Goal: Find specific page/section: Find specific page/section

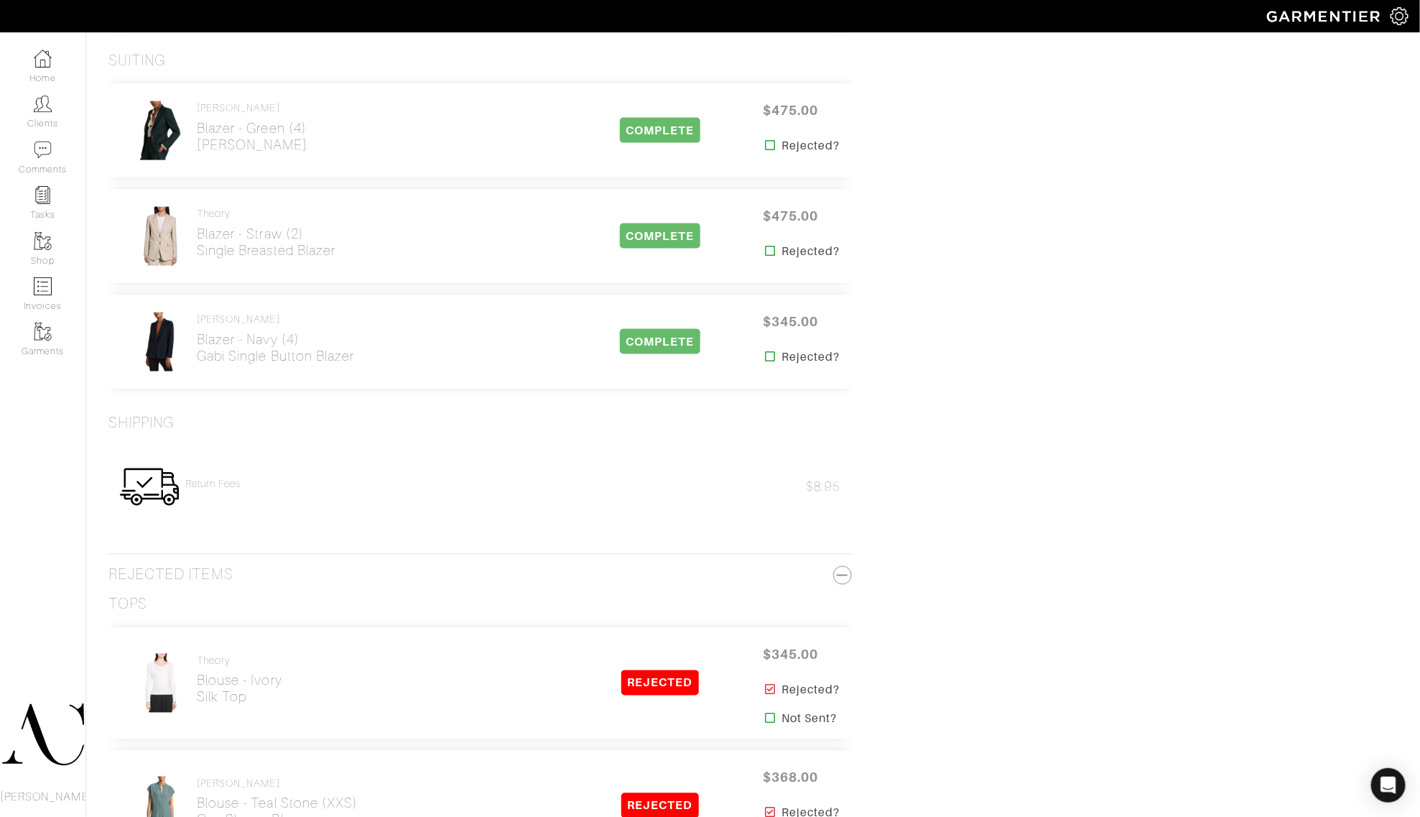
scroll to position [1011, 0]
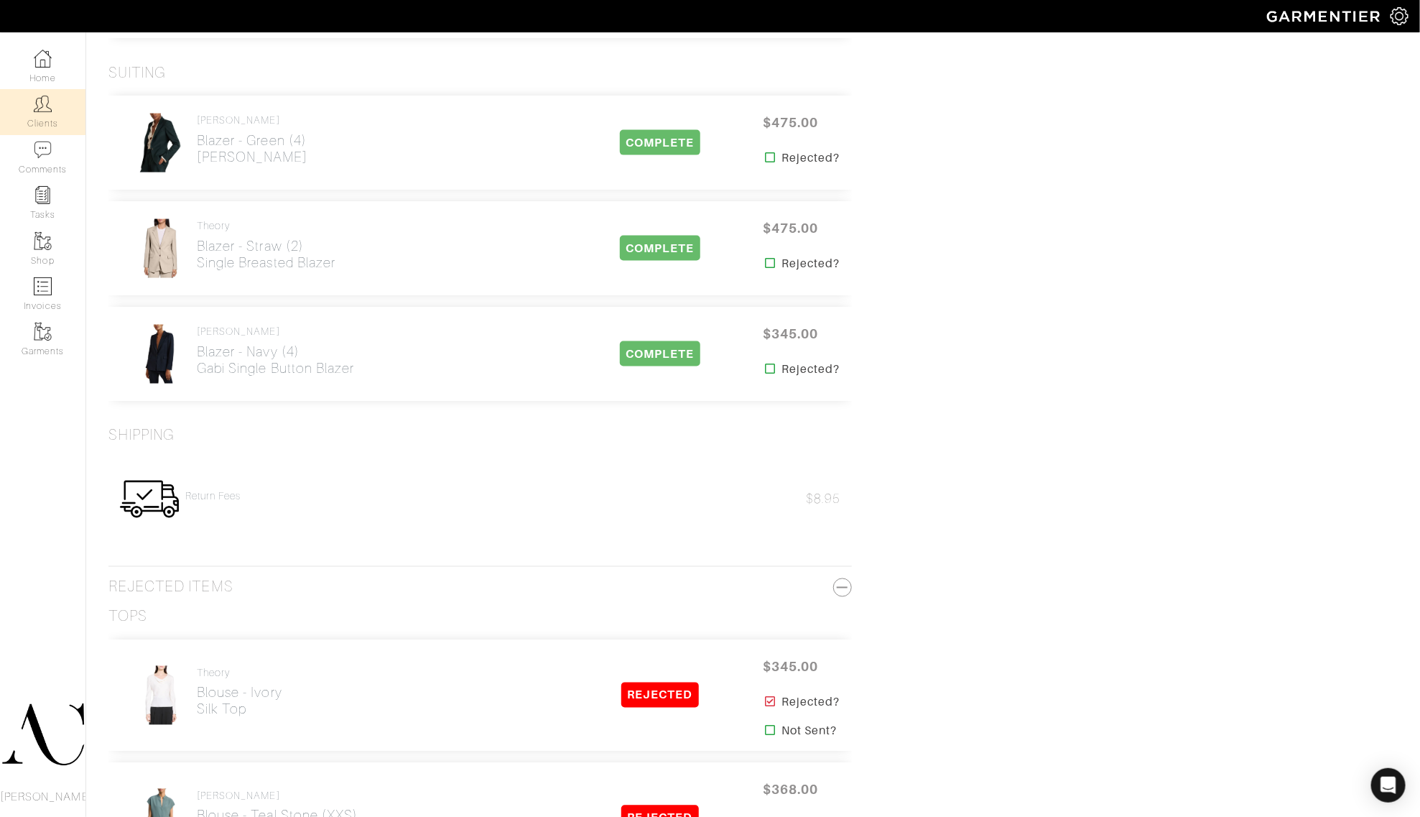
click at [34, 124] on link "Clients" at bounding box center [42, 111] width 85 height 45
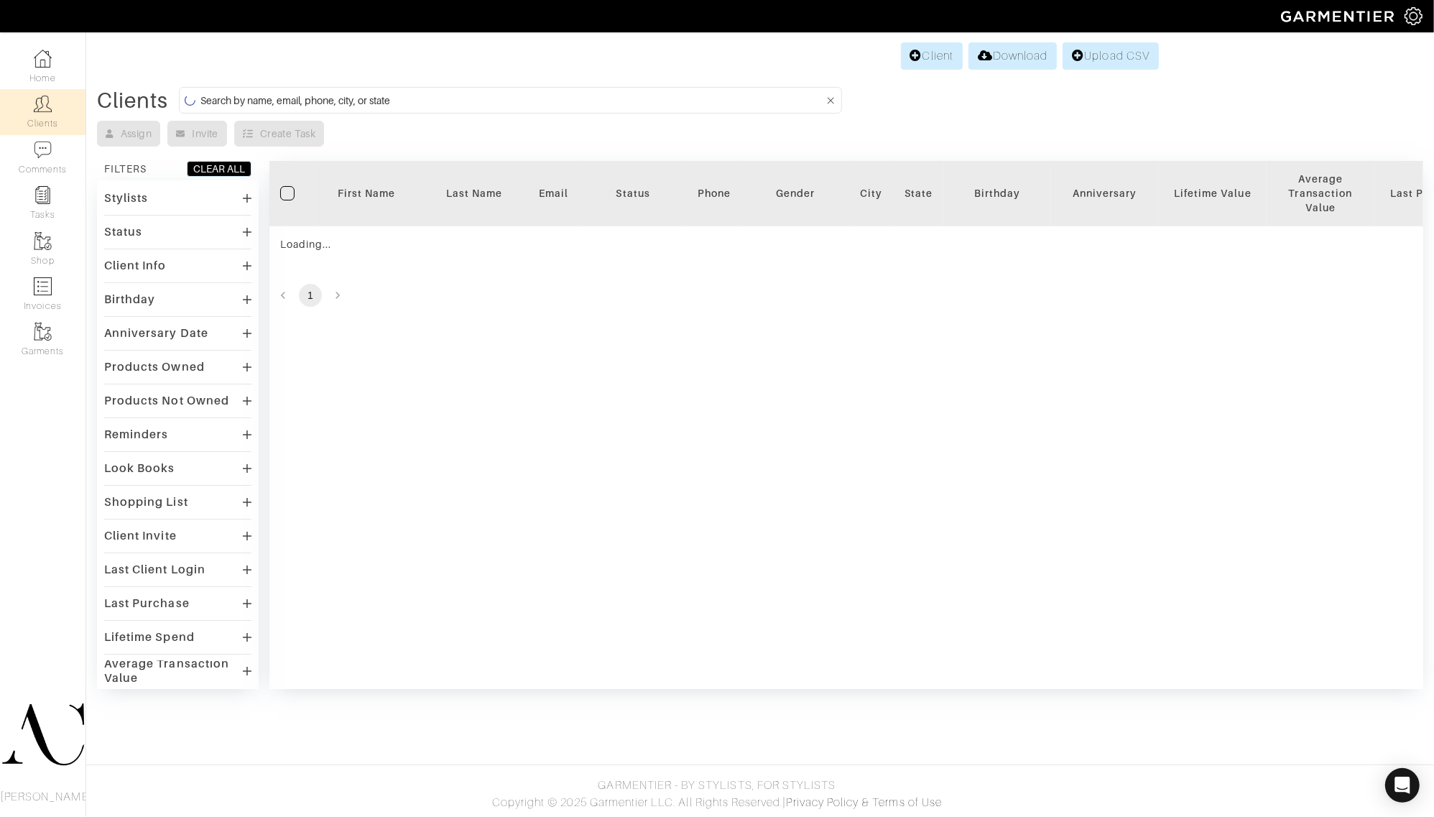
click at [383, 98] on input at bounding box center [511, 100] width 623 height 18
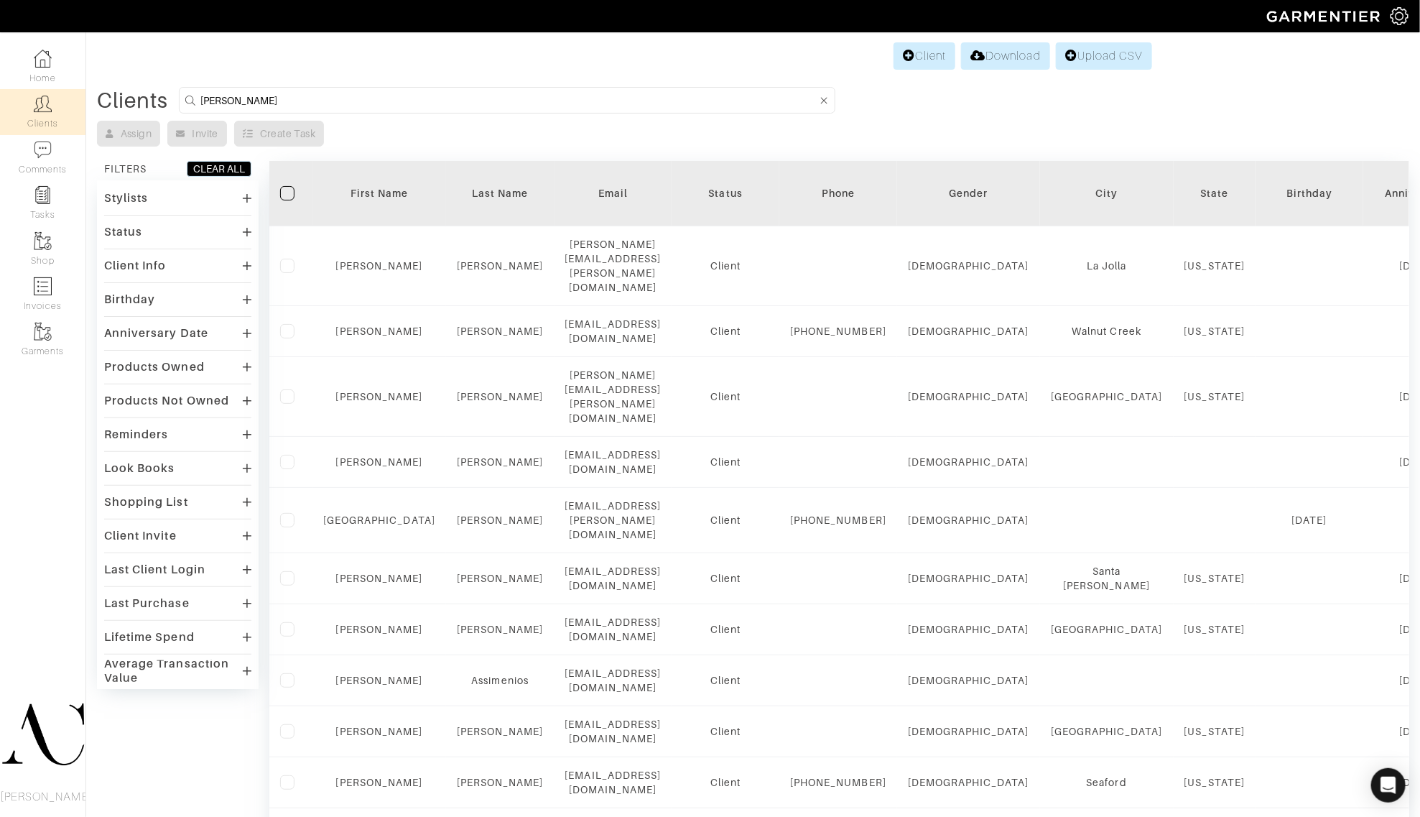
type input "mcmullen"
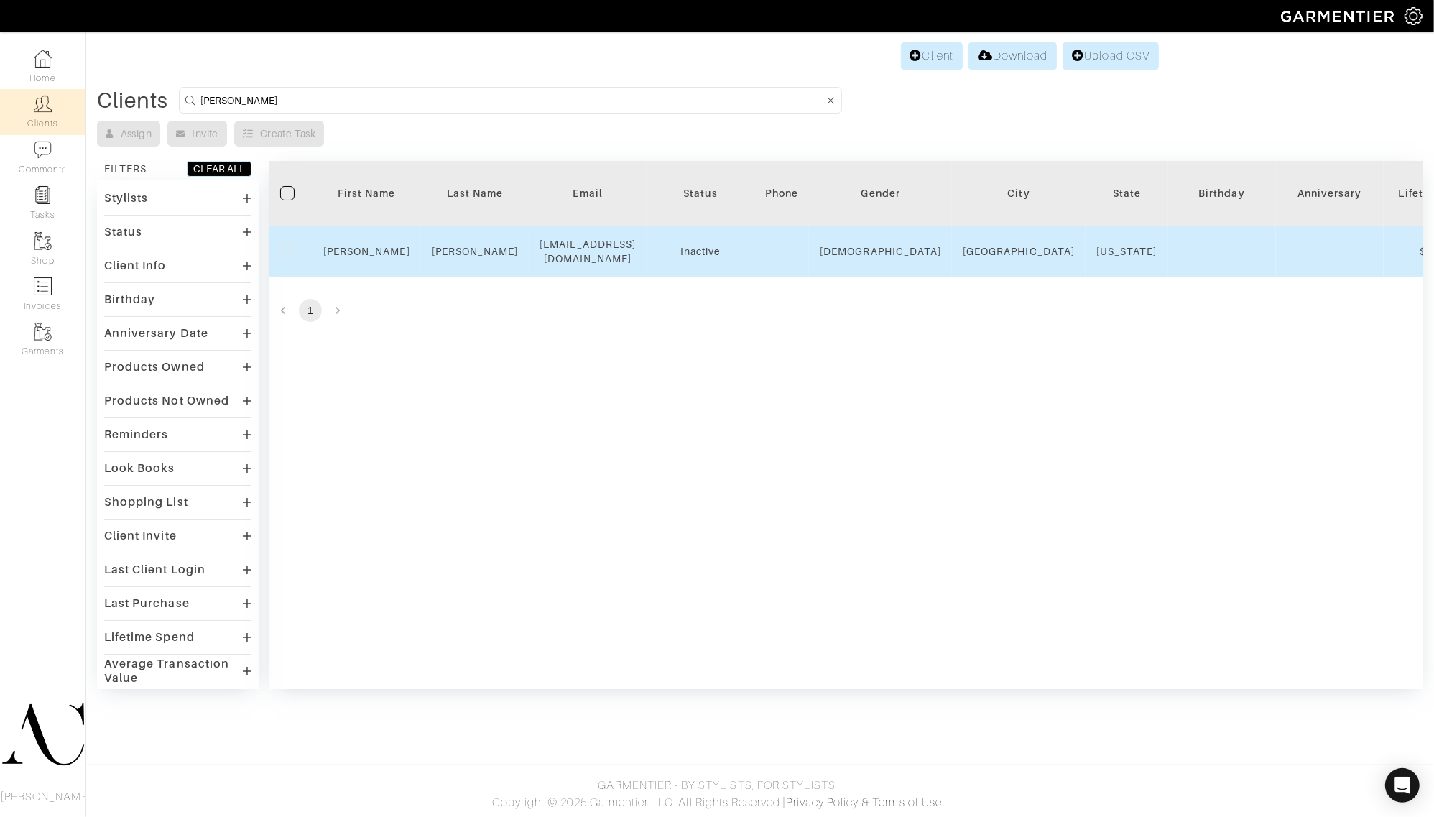
click at [393, 235] on td "Katie" at bounding box center [366, 251] width 108 height 51
click at [391, 249] on div "Katie" at bounding box center [366, 251] width 87 height 14
click at [376, 251] on link "Katie" at bounding box center [366, 251] width 87 height 11
